Goal: Information Seeking & Learning: Learn about a topic

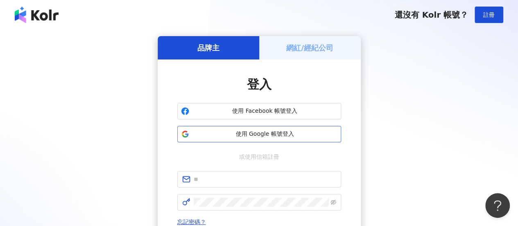
click at [264, 136] on span "使用 Google 帳號登入" at bounding box center [264, 134] width 145 height 8
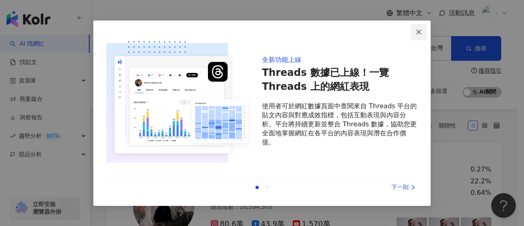
click at [419, 32] on icon "close" at bounding box center [419, 32] width 7 height 7
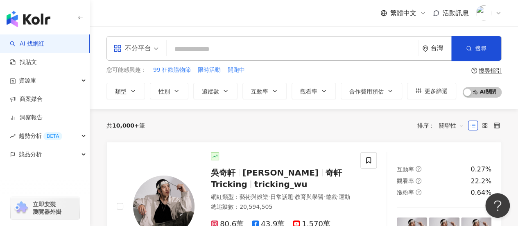
click at [210, 47] on input "search" at bounding box center [292, 49] width 245 height 16
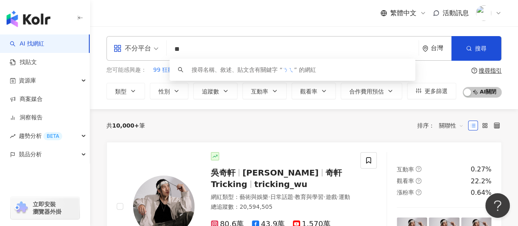
type input "*"
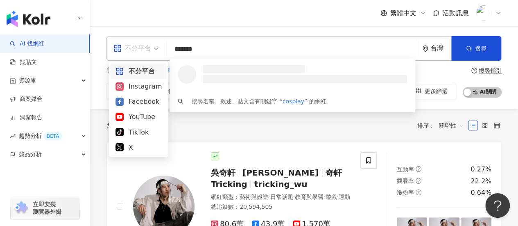
click at [154, 49] on span "不分平台" at bounding box center [135, 48] width 45 height 13
type input "*******"
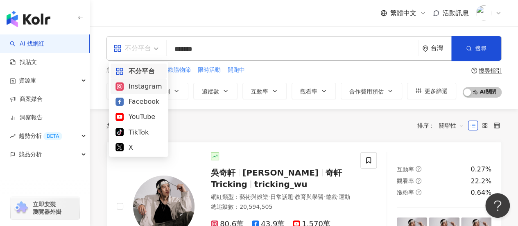
click at [156, 86] on div "Instagram" at bounding box center [138, 86] width 46 height 10
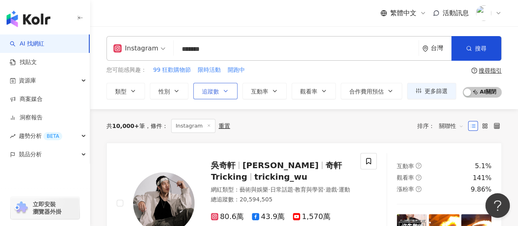
click at [219, 88] on button "追蹤數" at bounding box center [215, 91] width 44 height 16
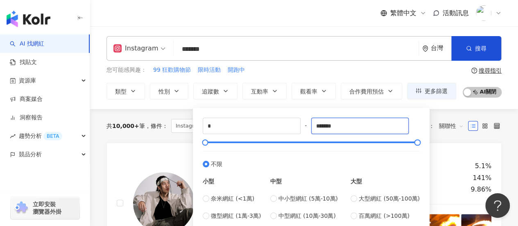
drag, startPoint x: 353, startPoint y: 127, endPoint x: 305, endPoint y: 127, distance: 47.9
click at [305, 127] on div "* - ******* 不限 小型 奈米網紅 (<1萬) 微型網紅 (1萬-3萬) 小型網紅 (3萬-5萬) 中型 中小型網紅 (5萬-10萬) 中型網紅 (…" at bounding box center [311, 178] width 217 height 120
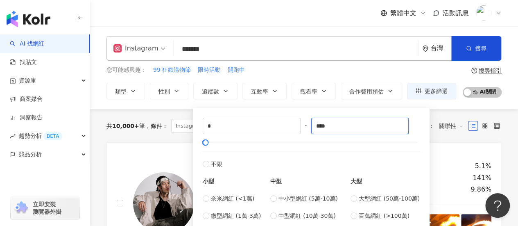
drag, startPoint x: 340, startPoint y: 124, endPoint x: 304, endPoint y: 127, distance: 36.1
click at [304, 127] on div "* - **** 不限 小型 奈米網紅 (<1萬) 微型網紅 (1萬-3萬) 小型網紅 (3萬-5萬) 中型 中小型網紅 (5萬-10萬) 中型網紅 (10萬…" at bounding box center [311, 178] width 217 height 120
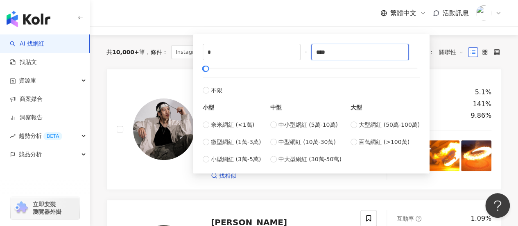
scroll to position [82, 0]
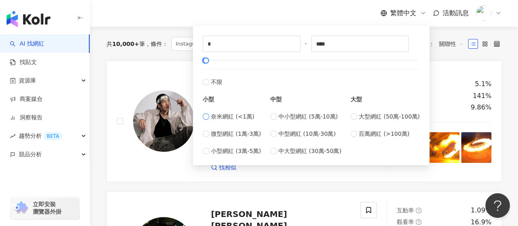
type input "****"
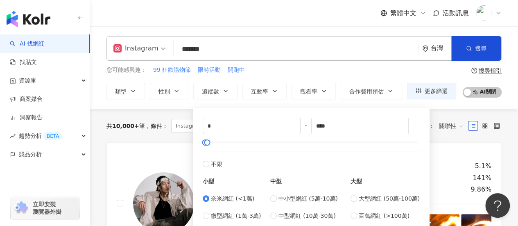
click at [339, 13] on div "繁體中文 活動訊息" at bounding box center [303, 13] width 395 height 26
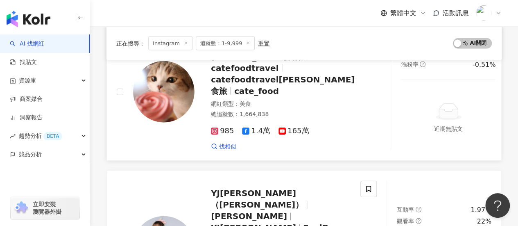
scroll to position [942, 0]
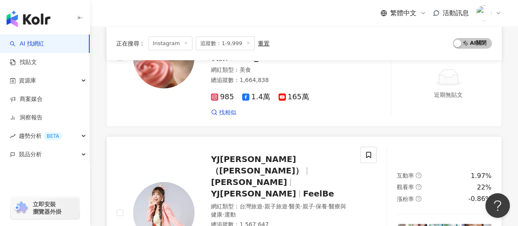
click at [238, 154] on span "YJ蘇郁喬（FeelBe）" at bounding box center [257, 164] width 93 height 21
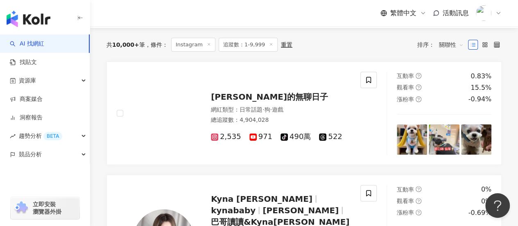
scroll to position [0, 0]
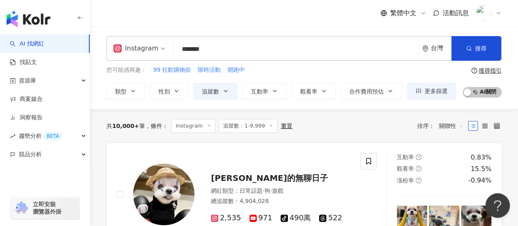
click at [228, 46] on input "*******" at bounding box center [296, 49] width 238 height 16
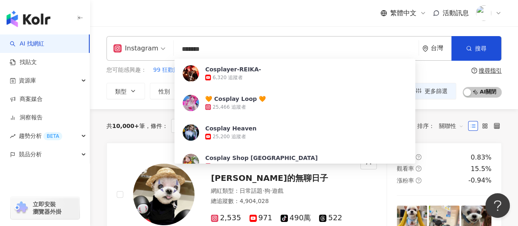
click at [287, 22] on div "繁體中文 活動訊息" at bounding box center [303, 13] width 395 height 26
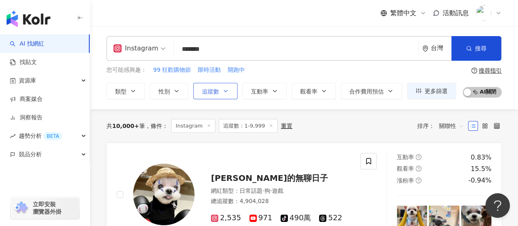
click at [228, 89] on icon "button" at bounding box center [225, 91] width 7 height 7
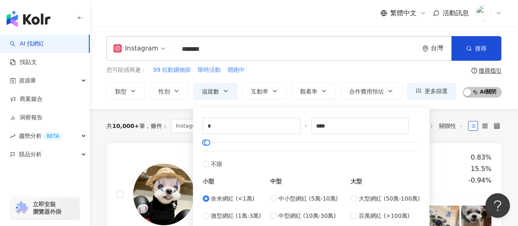
click at [310, 20] on div "繁體中文 活動訊息" at bounding box center [303, 13] width 395 height 26
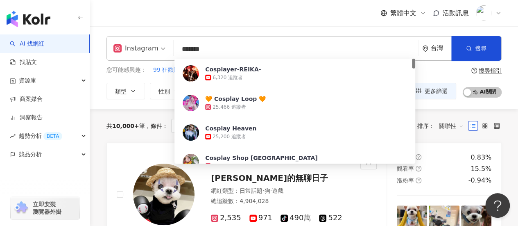
click at [280, 52] on input "*******" at bounding box center [296, 49] width 238 height 16
type input "*"
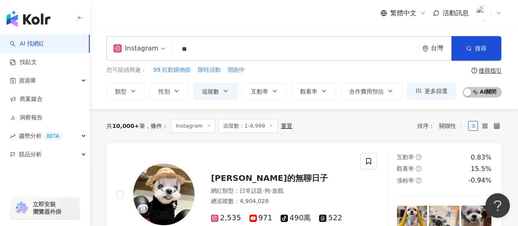
type input "*"
click at [285, 19] on div "繁體中文 活動訊息" at bounding box center [303, 13] width 395 height 26
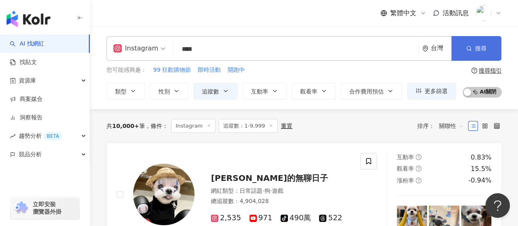
click at [476, 52] on span "搜尋" at bounding box center [480, 48] width 11 height 7
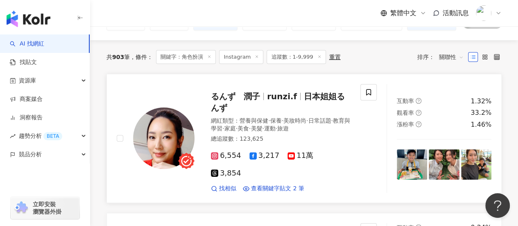
scroll to position [82, 0]
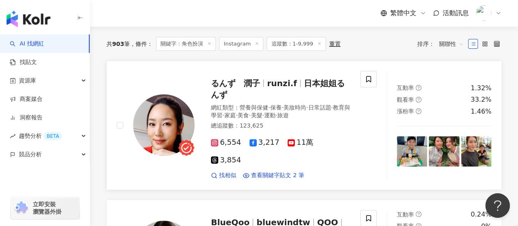
drag, startPoint x: 288, startPoint y: 81, endPoint x: 259, endPoint y: 85, distance: 29.7
click at [259, 85] on span "るんず　潤子" at bounding box center [235, 83] width 49 height 10
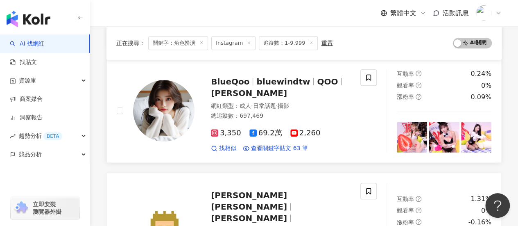
scroll to position [205, 0]
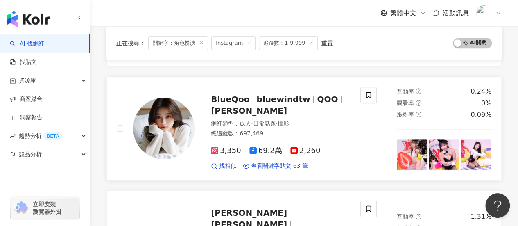
click at [276, 99] on span "bluewindtw" at bounding box center [283, 99] width 54 height 10
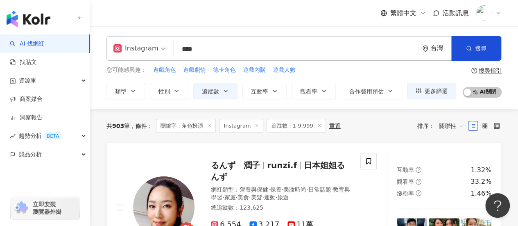
scroll to position [0, 0]
click at [210, 50] on input "****" at bounding box center [296, 49] width 238 height 16
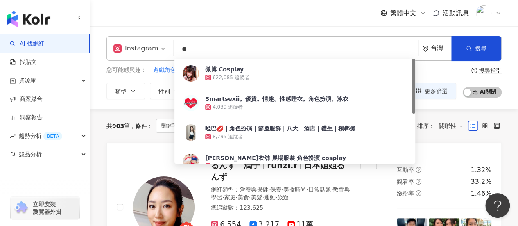
type input "*"
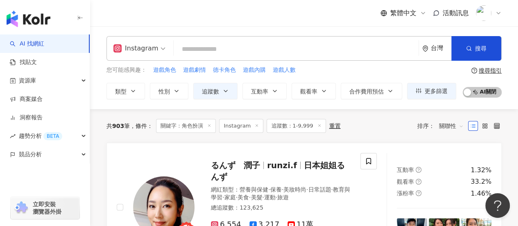
click at [222, 19] on div "繁體中文 活動訊息" at bounding box center [303, 13] width 395 height 26
click at [173, 72] on span "遊戲角色" at bounding box center [164, 70] width 23 height 8
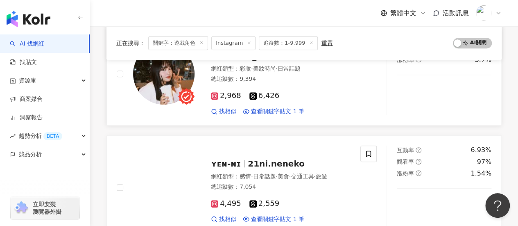
scroll to position [287, 0]
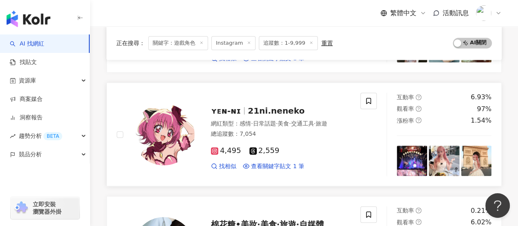
click at [248, 106] on span "21ni.neneko" at bounding box center [276, 111] width 57 height 10
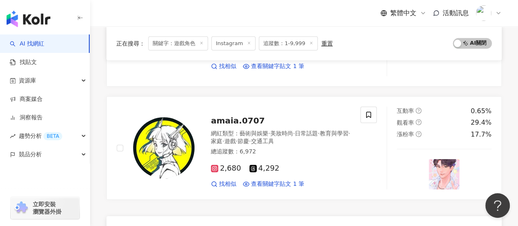
scroll to position [1392, 0]
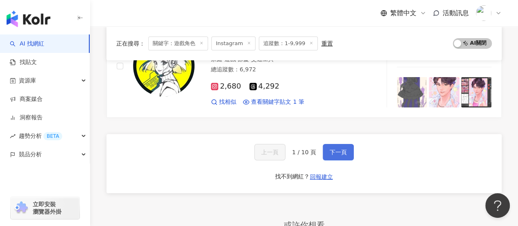
click at [341, 149] on span "下一頁" at bounding box center [338, 152] width 17 height 7
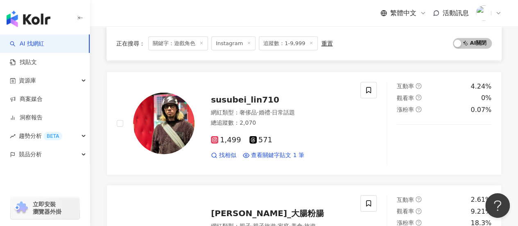
scroll to position [1351, 0]
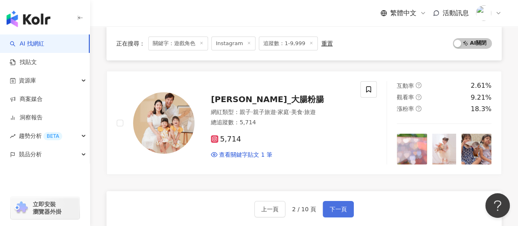
click at [331, 206] on span "下一頁" at bounding box center [338, 209] width 17 height 7
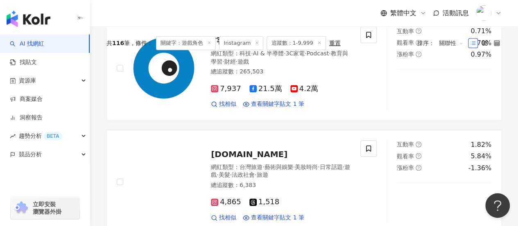
scroll to position [0, 0]
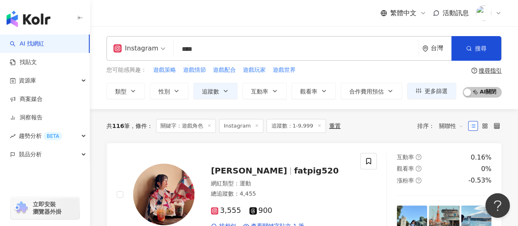
click at [288, 49] on input "****" at bounding box center [296, 49] width 238 height 16
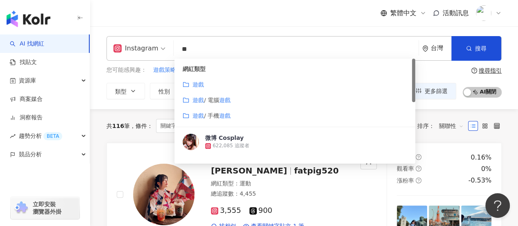
type input "*"
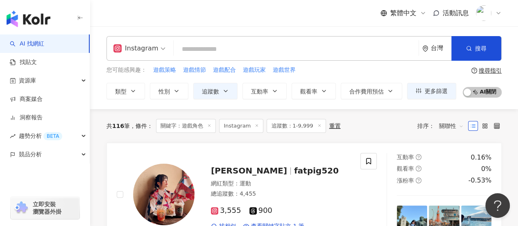
type input "*"
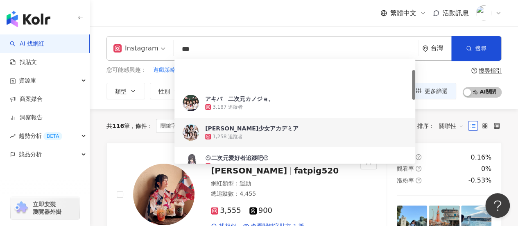
scroll to position [41, 0]
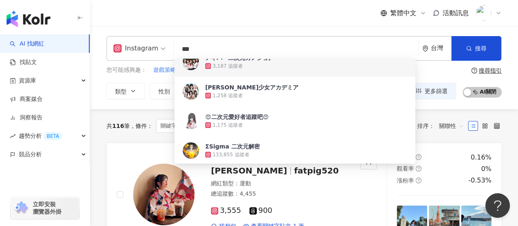
click at [288, 16] on div "繁體中文 活動訊息" at bounding box center [303, 13] width 395 height 26
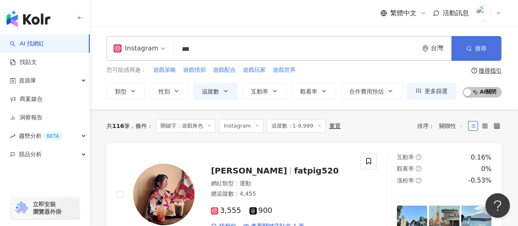
click at [469, 48] on icon "button" at bounding box center [469, 48] width 6 height 6
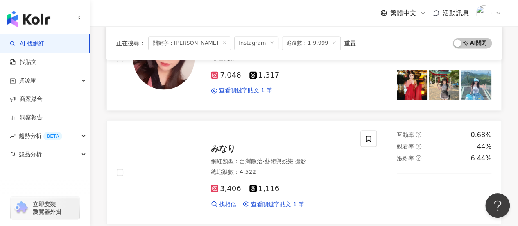
scroll to position [655, 0]
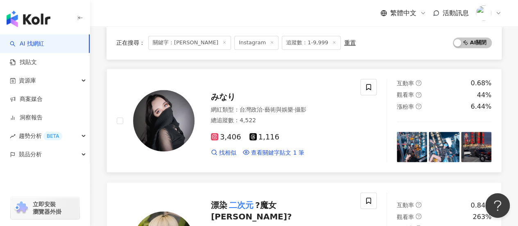
click at [167, 105] on img at bounding box center [163, 120] width 61 height 61
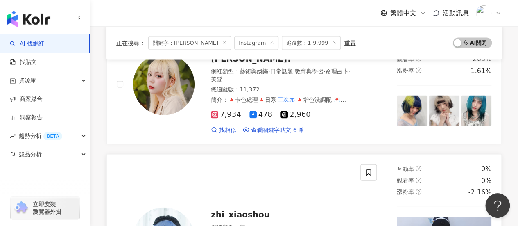
scroll to position [901, 0]
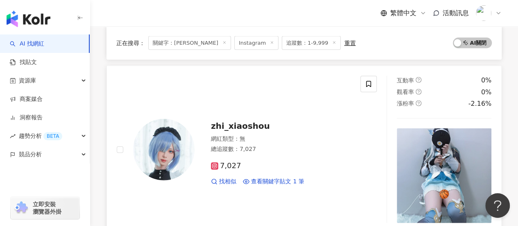
click at [174, 120] on img at bounding box center [163, 149] width 61 height 61
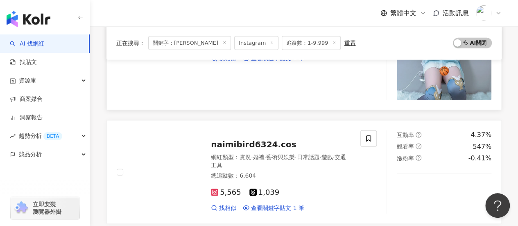
scroll to position [1065, 0]
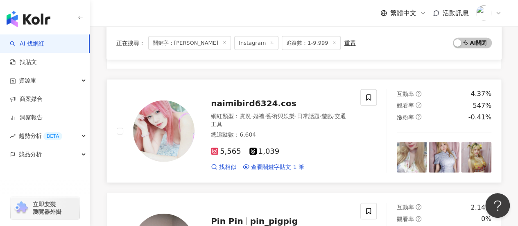
click at [156, 108] on img at bounding box center [163, 130] width 61 height 61
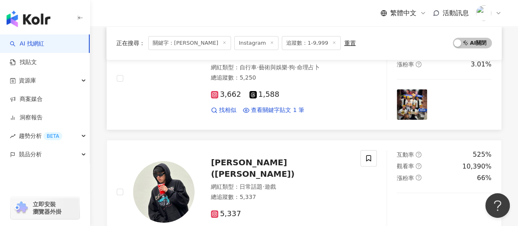
scroll to position [1392, 0]
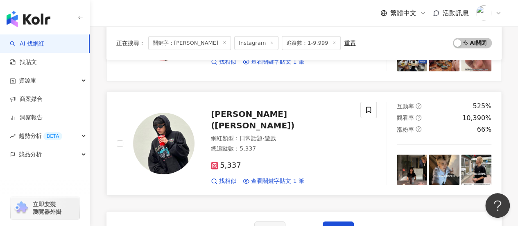
click at [246, 109] on span "朱柏 伊之助(Benny)" at bounding box center [253, 119] width 84 height 21
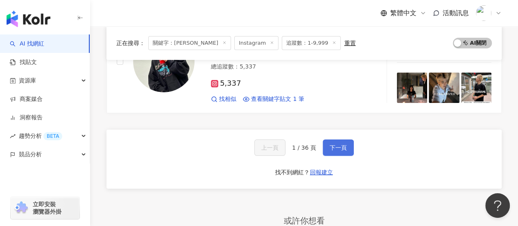
click at [341, 144] on span "下一頁" at bounding box center [338, 147] width 17 height 7
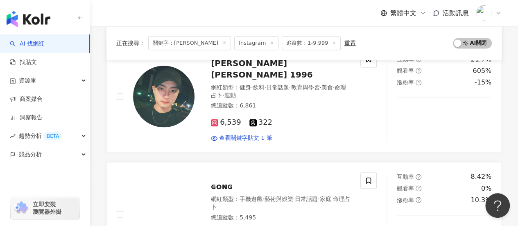
scroll to position [600, 0]
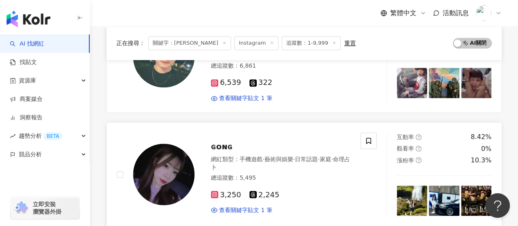
click at [179, 151] on img at bounding box center [163, 173] width 61 height 61
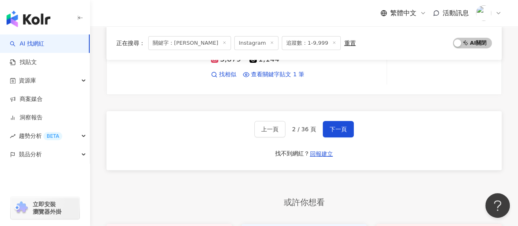
scroll to position [1365, 0]
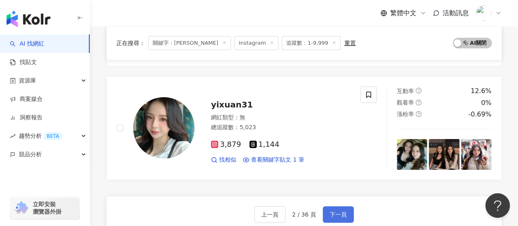
drag, startPoint x: 337, startPoint y: 183, endPoint x: 336, endPoint y: 178, distance: 4.6
click at [337, 211] on span "下一頁" at bounding box center [338, 214] width 17 height 7
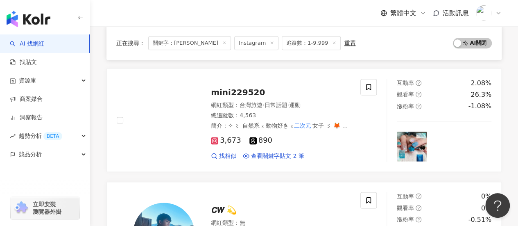
scroll to position [696, 0]
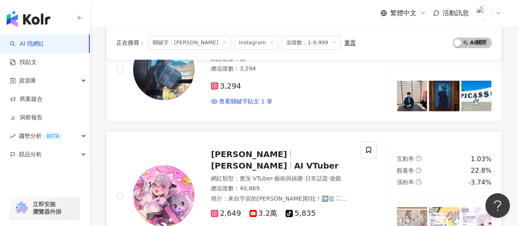
click at [224, 149] on span "芙耶拉" at bounding box center [249, 154] width 76 height 10
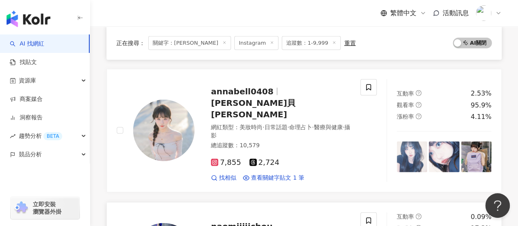
scroll to position [1105, 0]
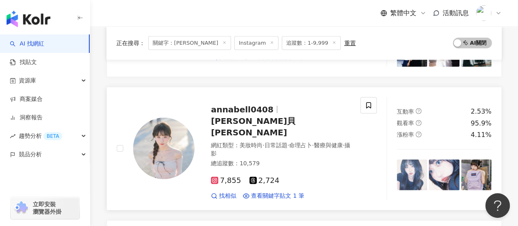
click at [255, 104] on span "annabell0408" at bounding box center [242, 109] width 63 height 10
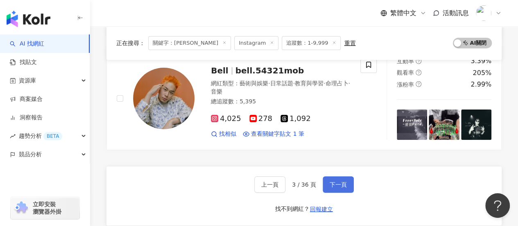
click at [340, 181] on span "下一頁" at bounding box center [338, 184] width 17 height 7
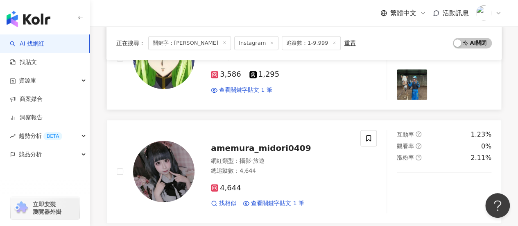
scroll to position [287, 0]
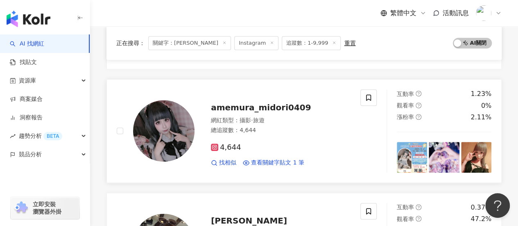
click at [172, 122] on img at bounding box center [163, 130] width 61 height 61
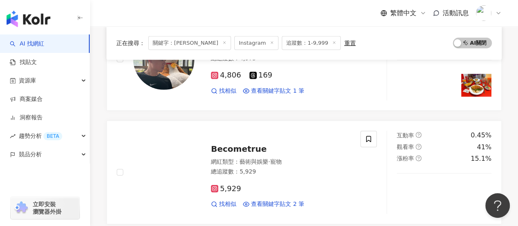
scroll to position [1351, 0]
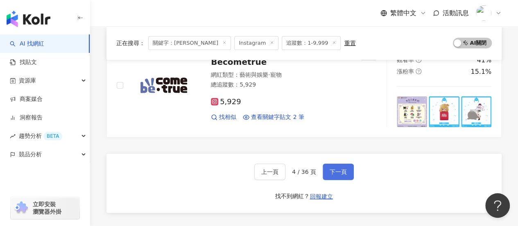
click at [332, 163] on button "下一頁" at bounding box center [338, 171] width 31 height 16
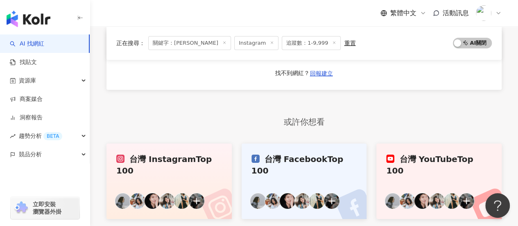
scroll to position [1438, 0]
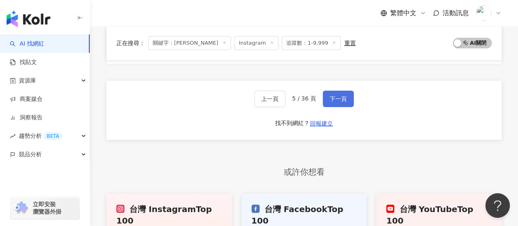
click at [345, 95] on span "下一頁" at bounding box center [338, 98] width 17 height 7
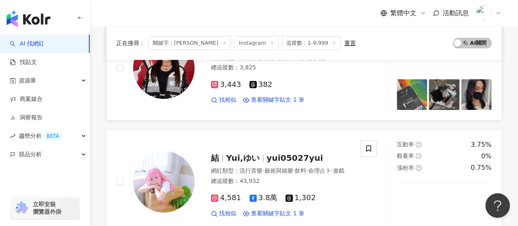
scroll to position [205, 0]
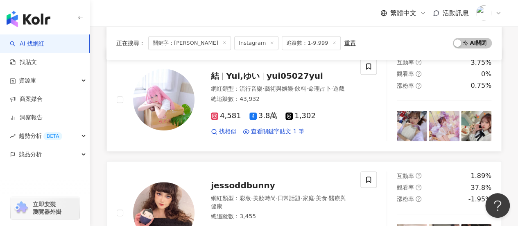
click at [284, 71] on span "yui05027yui" at bounding box center [295, 76] width 57 height 10
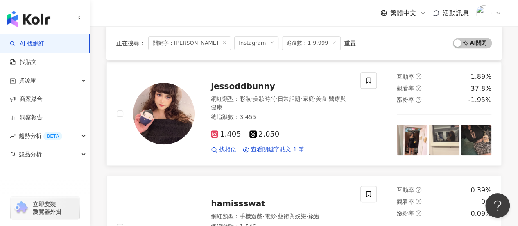
scroll to position [287, 0]
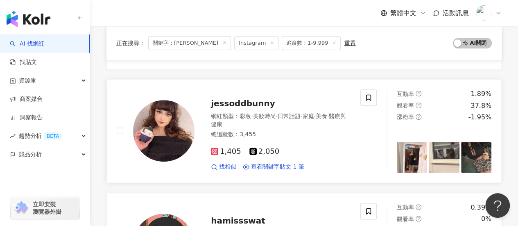
click at [234, 101] on span "jessoddbunny" at bounding box center [243, 103] width 64 height 10
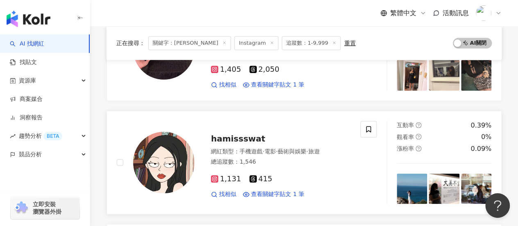
click at [165, 156] on img at bounding box center [163, 161] width 61 height 61
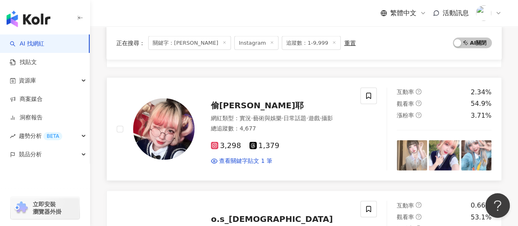
scroll to position [860, 0]
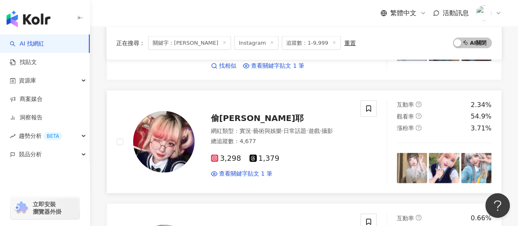
click at [169, 111] on img at bounding box center [163, 141] width 61 height 61
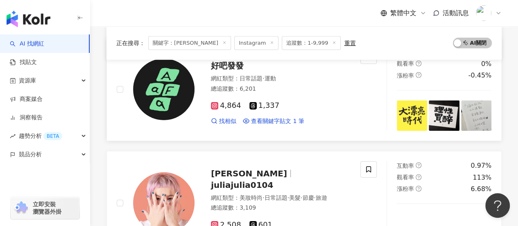
scroll to position [1269, 0]
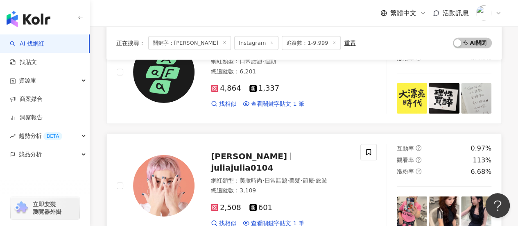
click at [170, 155] on img at bounding box center [163, 185] width 61 height 61
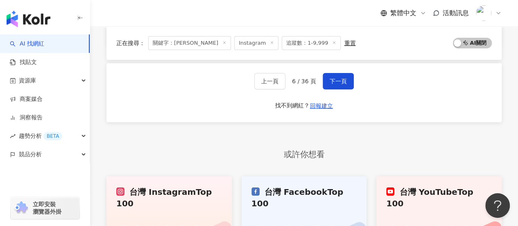
scroll to position [1392, 0]
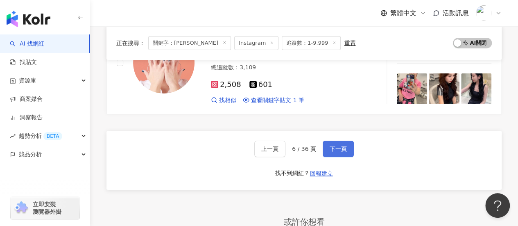
click at [336, 145] on span "下一頁" at bounding box center [338, 148] width 17 height 7
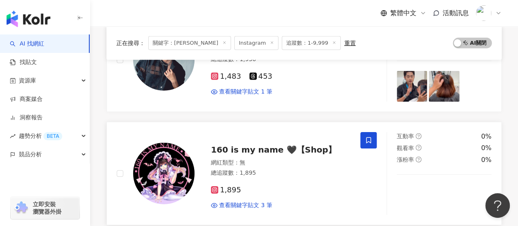
scroll to position [1269, 0]
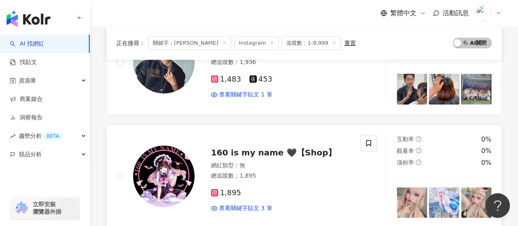
click at [289, 147] on span "160 is my name 🖤【Shop】" at bounding box center [273, 152] width 125 height 10
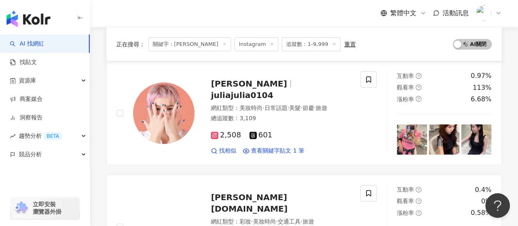
scroll to position [0, 0]
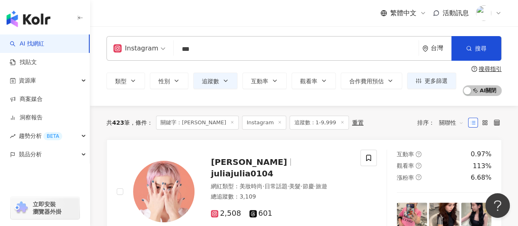
click at [206, 50] on input "***" at bounding box center [296, 49] width 238 height 16
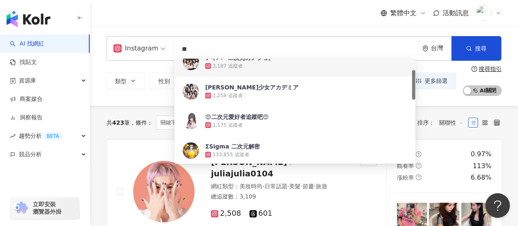
type input "*"
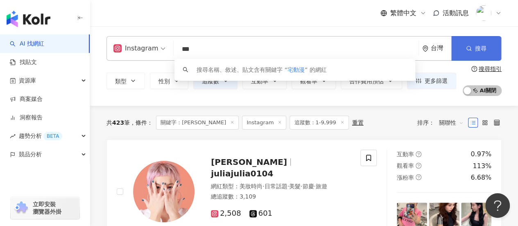
click at [473, 50] on button "搜尋" at bounding box center [476, 48] width 50 height 25
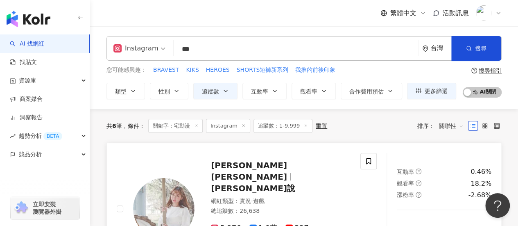
scroll to position [82, 0]
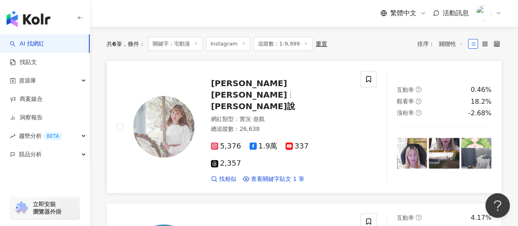
click at [156, 117] on img at bounding box center [163, 126] width 61 height 61
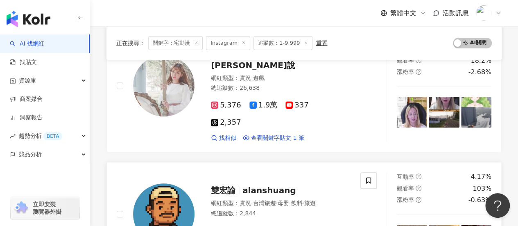
scroll to position [0, 0]
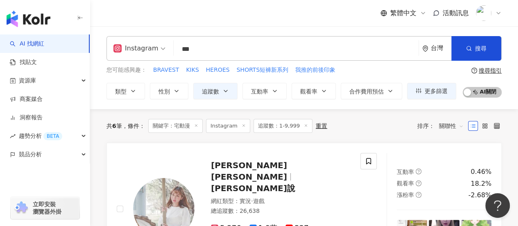
click at [188, 48] on input "***" at bounding box center [296, 49] width 238 height 16
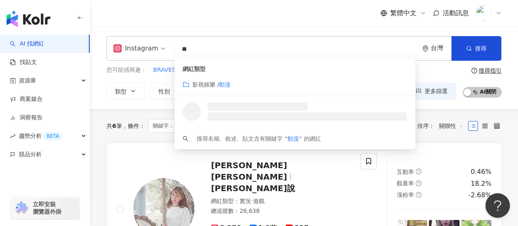
click at [207, 54] on input "**" at bounding box center [296, 49] width 238 height 16
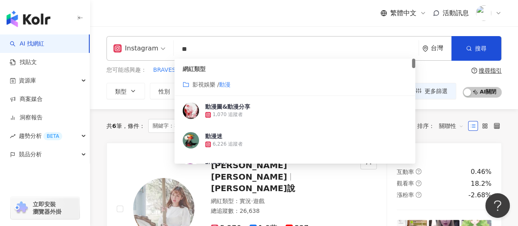
click at [224, 83] on mark "動漫" at bounding box center [224, 84] width 11 height 7
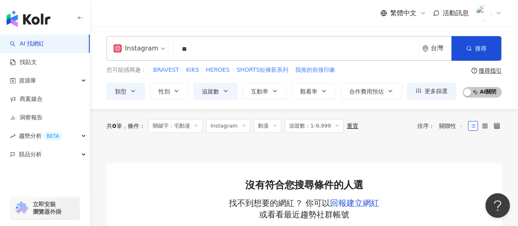
click at [225, 53] on input "**" at bounding box center [296, 49] width 238 height 16
type input "**"
click at [198, 127] on icon at bounding box center [196, 125] width 4 height 4
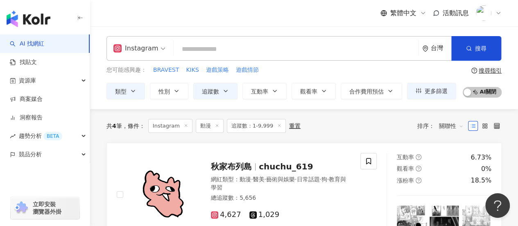
click at [215, 124] on icon at bounding box center [217, 125] width 4 height 4
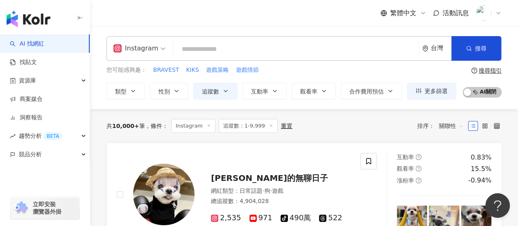
click at [242, 49] on input "search" at bounding box center [296, 49] width 238 height 16
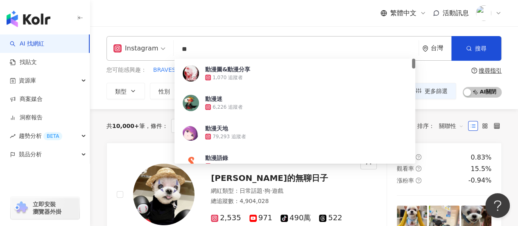
type input "*"
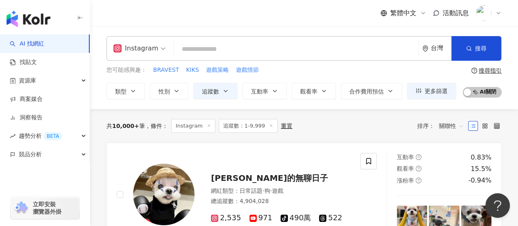
click at [242, 49] on input "search" at bounding box center [296, 49] width 238 height 16
type input "*"
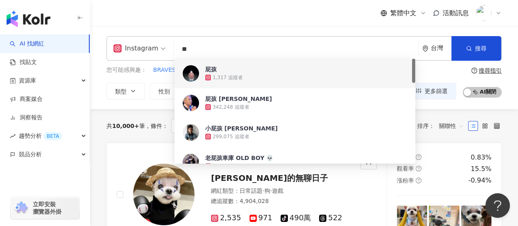
type input "**"
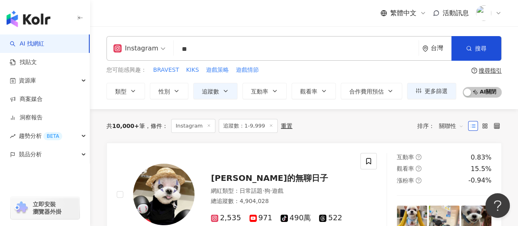
click at [287, 16] on div "繁體中文 活動訊息" at bounding box center [303, 13] width 395 height 26
click at [471, 48] on icon "button" at bounding box center [469, 48] width 6 height 6
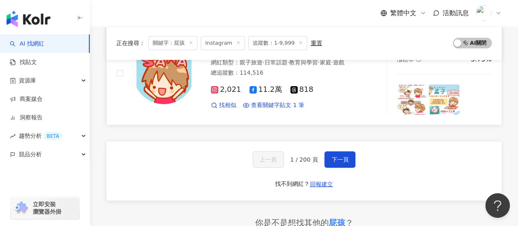
scroll to position [1392, 0]
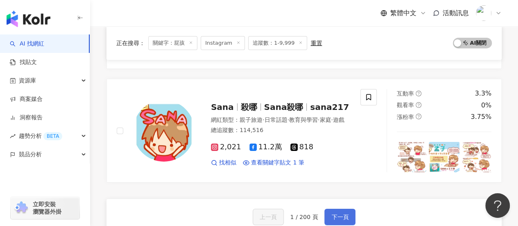
drag, startPoint x: 341, startPoint y: 172, endPoint x: 340, endPoint y: 167, distance: 5.8
click at [341, 213] on span "下一頁" at bounding box center [339, 216] width 17 height 7
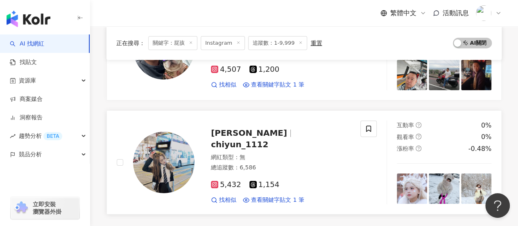
scroll to position [1319, 0]
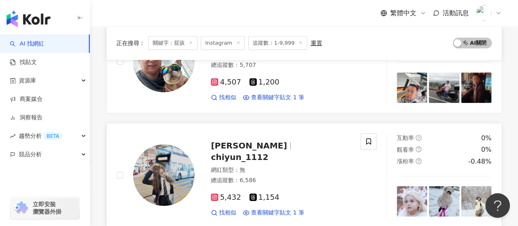
click at [259, 152] on span "chiyun_1112" at bounding box center [239, 157] width 57 height 10
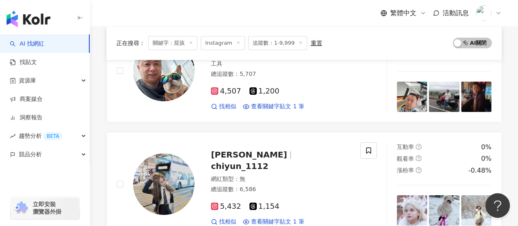
scroll to position [1433, 0]
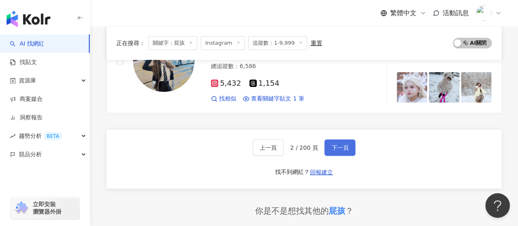
click at [337, 144] on span "下一頁" at bounding box center [339, 147] width 17 height 7
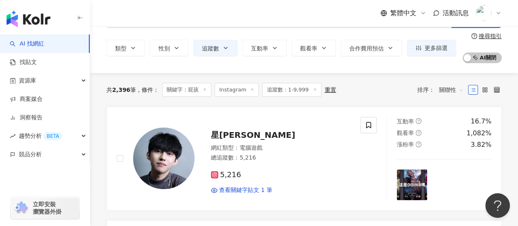
scroll to position [0, 0]
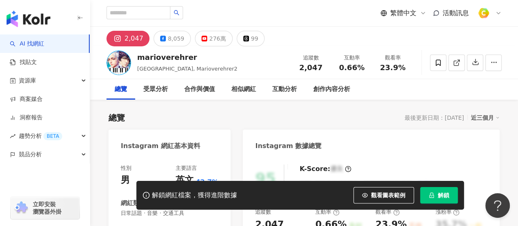
click at [118, 64] on img at bounding box center [118, 62] width 25 height 25
click at [209, 40] on div "276萬" at bounding box center [217, 38] width 17 height 11
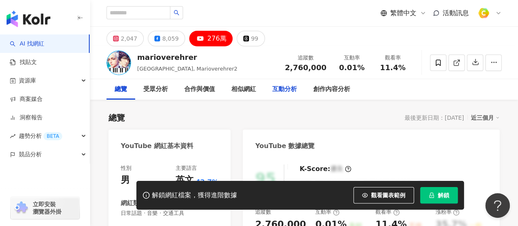
scroll to position [123, 0]
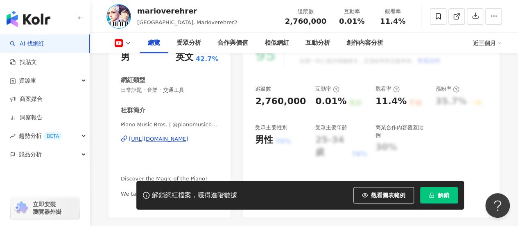
click at [188, 137] on div "https://www.youtube.com/channel/UCrOaijB2OTbuH0Sc7Ifee1A" at bounding box center [158, 138] width 59 height 7
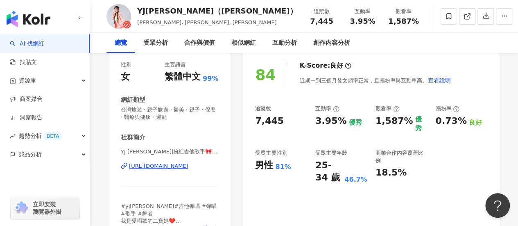
scroll to position [123, 0]
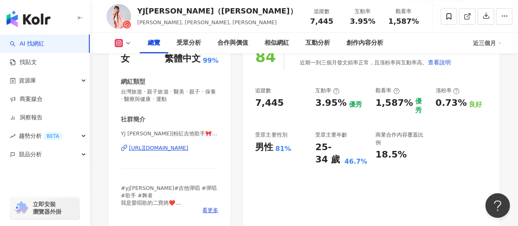
click at [188, 146] on div "https://www.instagram.com/yj__su/" at bounding box center [158, 147] width 59 height 7
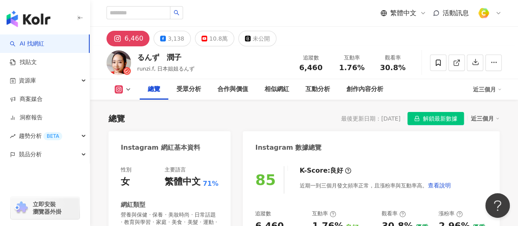
scroll to position [82, 0]
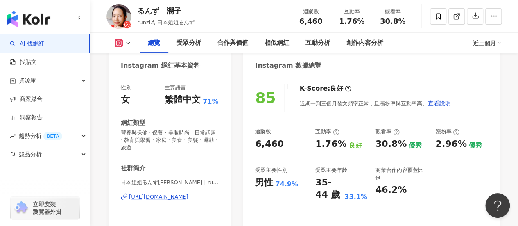
drag, startPoint x: 198, startPoint y: 195, endPoint x: 323, endPoint y: 127, distance: 142.0
click at [188, 195] on div "https://www.instagram.com/runzi.f/" at bounding box center [158, 196] width 59 height 7
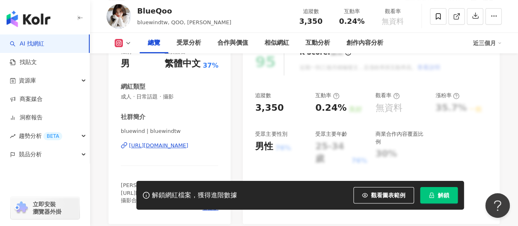
scroll to position [123, 0]
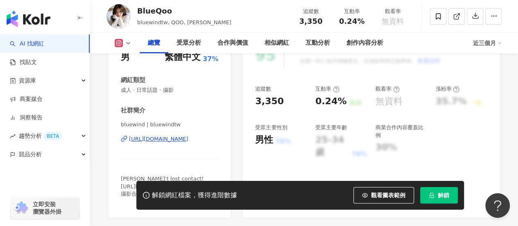
click at [188, 138] on div "https://www.instagram.com/bluewindtw/" at bounding box center [158, 138] width 59 height 7
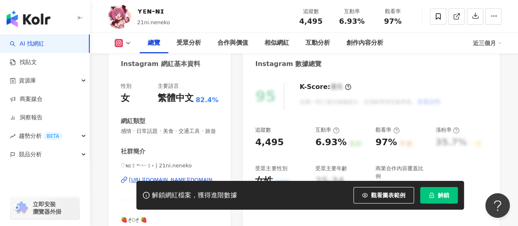
scroll to position [122, 0]
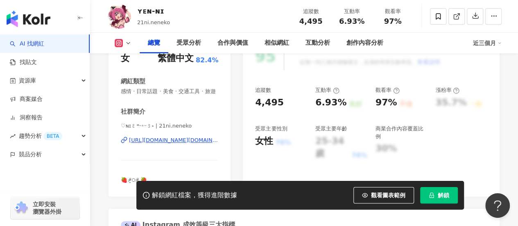
drag, startPoint x: 160, startPoint y: 138, endPoint x: 271, endPoint y: 120, distance: 112.7
click at [160, 138] on div "https://www.instagram.com/21ni.neneko/" at bounding box center [173, 139] width 89 height 7
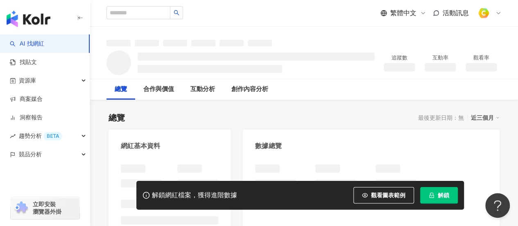
scroll to position [82, 0]
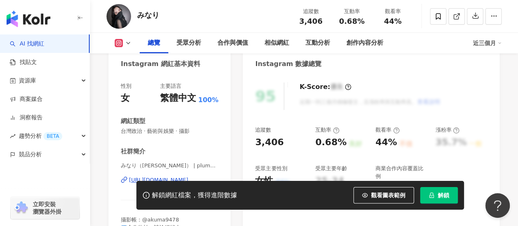
scroll to position [164, 0]
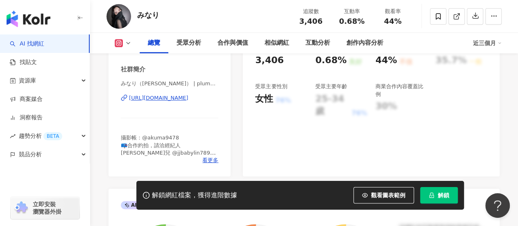
click at [182, 99] on div "[URL][DOMAIN_NAME]" at bounding box center [158, 97] width 59 height 7
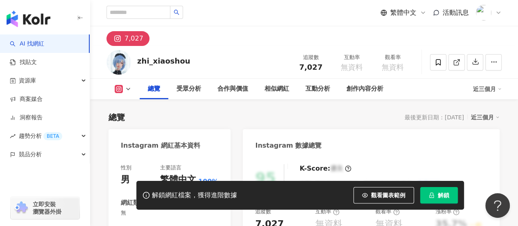
scroll to position [41, 0]
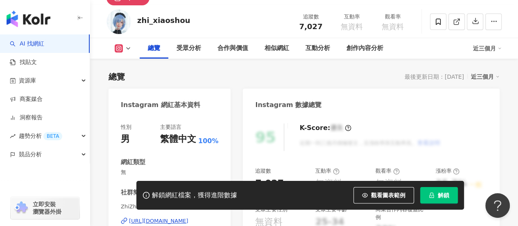
click at [182, 217] on div "https://www.instagram.com/zhi_xiaoshou/" at bounding box center [158, 220] width 59 height 7
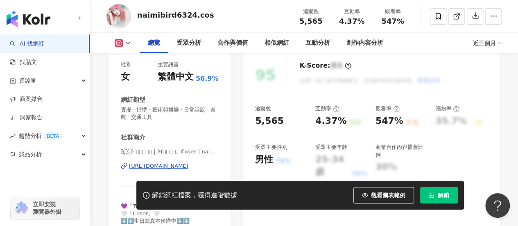
scroll to position [164, 0]
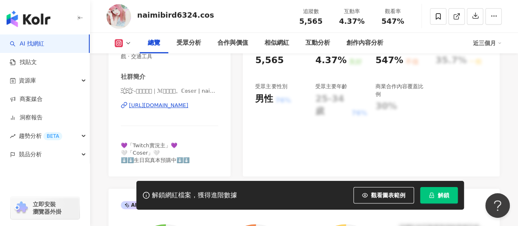
click at [184, 106] on div "https://www.instagram.com/naimicos6324/" at bounding box center [158, 105] width 59 height 7
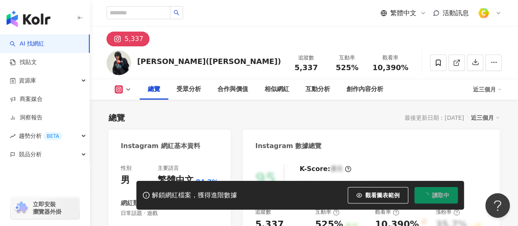
scroll to position [123, 0]
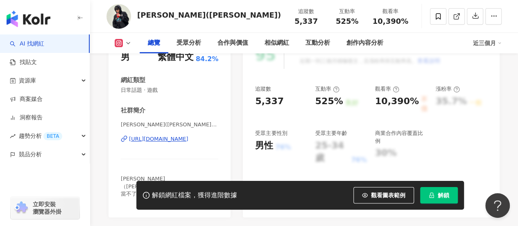
click at [188, 137] on div "[URL][DOMAIN_NAME]" at bounding box center [158, 138] width 59 height 7
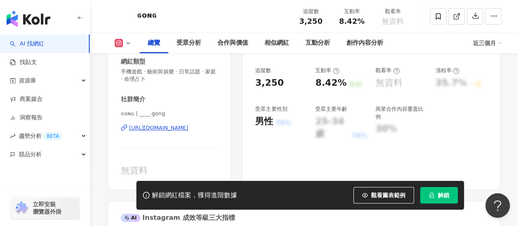
scroll to position [164, 0]
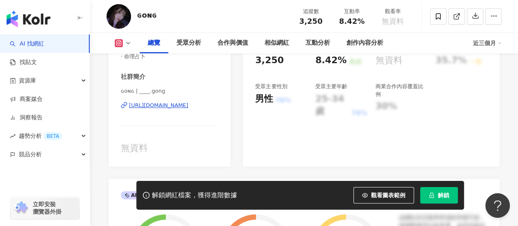
click at [188, 106] on div "https://www.instagram.com/____.gong/" at bounding box center [158, 105] width 59 height 7
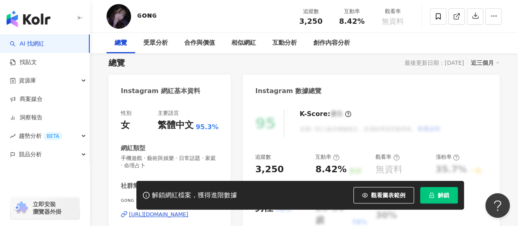
scroll to position [0, 0]
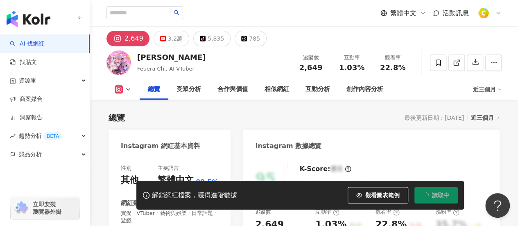
scroll to position [123, 0]
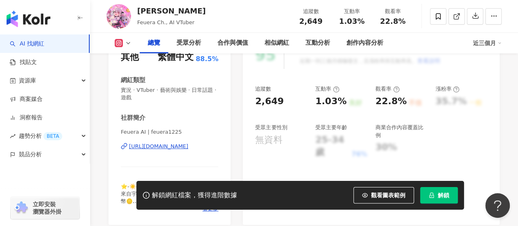
click at [181, 147] on div "[URL][DOMAIN_NAME]" at bounding box center [158, 145] width 59 height 7
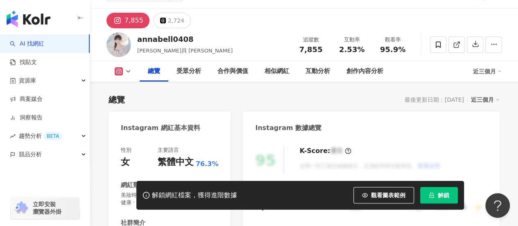
scroll to position [123, 0]
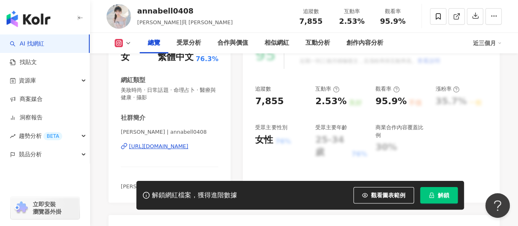
click at [188, 148] on div "https://www.instagram.com/annabell0408/" at bounding box center [158, 145] width 59 height 7
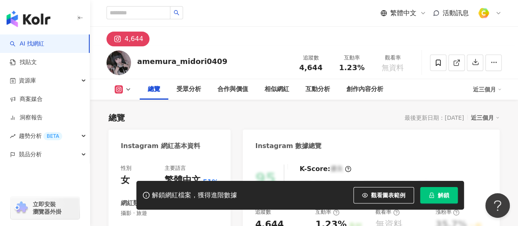
scroll to position [123, 0]
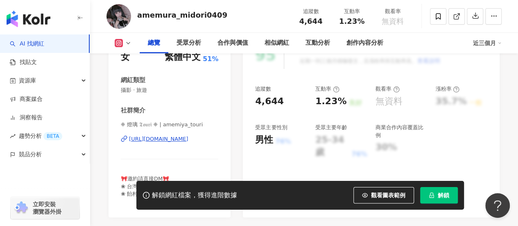
click at [188, 136] on div "https://www.instagram.com/amemiya_touri/" at bounding box center [158, 138] width 59 height 7
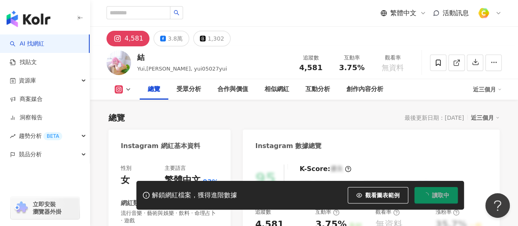
scroll to position [123, 0]
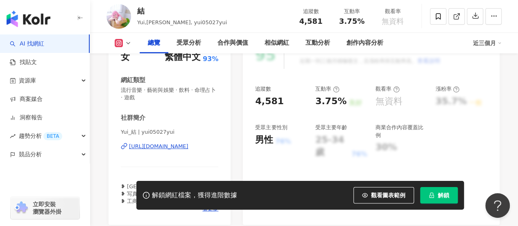
click at [179, 143] on div "[URL][DOMAIN_NAME]" at bounding box center [158, 145] width 59 height 7
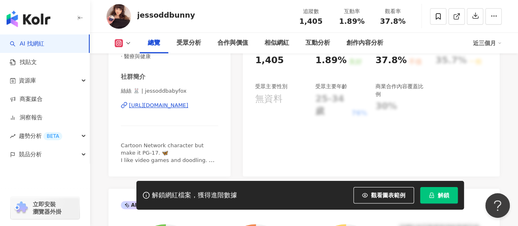
click at [187, 104] on div "https://www.instagram.com/jessoddbabyfox/" at bounding box center [158, 105] width 59 height 7
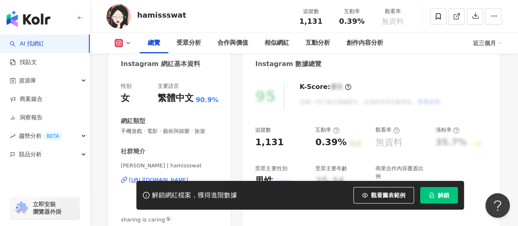
scroll to position [82, 0]
click at [170, 176] on div "https://www.instagram.com/hamissswat/" at bounding box center [158, 179] width 59 height 7
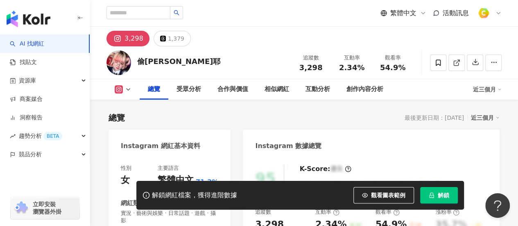
scroll to position [123, 0]
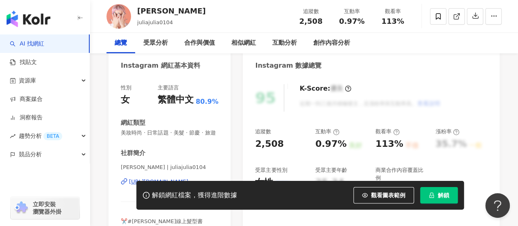
scroll to position [123, 0]
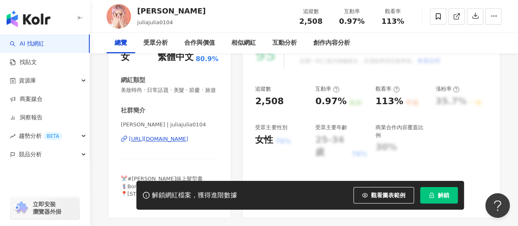
click at [188, 137] on div "[URL][DOMAIN_NAME]" at bounding box center [158, 138] width 59 height 7
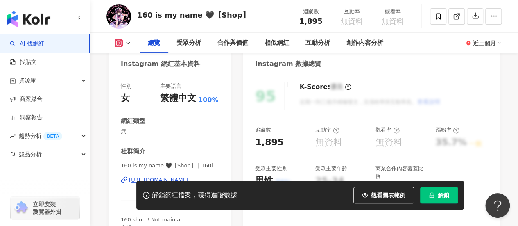
scroll to position [164, 0]
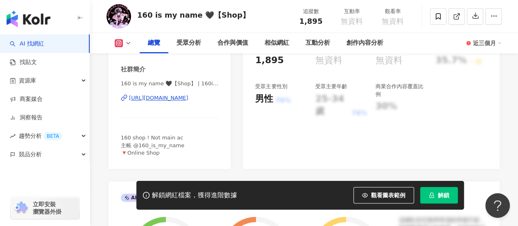
click at [177, 98] on div "https://www.instagram.com/160ismyname/" at bounding box center [158, 97] width 59 height 7
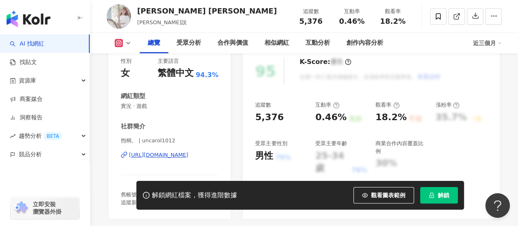
scroll to position [164, 0]
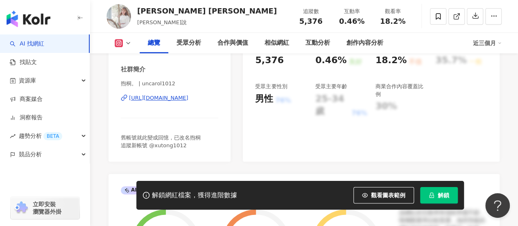
drag, startPoint x: 174, startPoint y: 98, endPoint x: 281, endPoint y: 94, distance: 107.4
click at [174, 98] on div "[URL][DOMAIN_NAME]" at bounding box center [158, 97] width 59 height 7
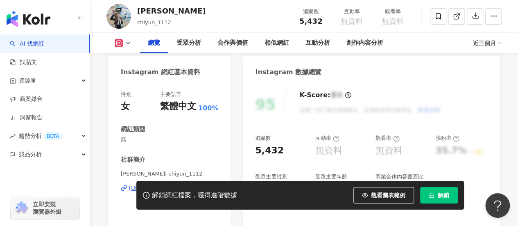
scroll to position [205, 0]
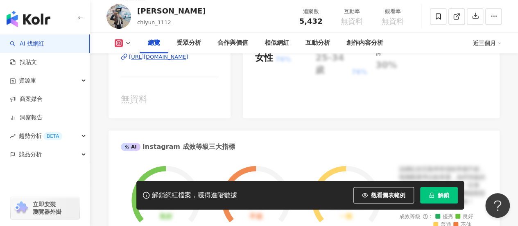
click at [185, 57] on div "https://www.instagram.com/chiyun_1112/" at bounding box center [158, 56] width 59 height 7
